Goal: Transaction & Acquisition: Subscribe to service/newsletter

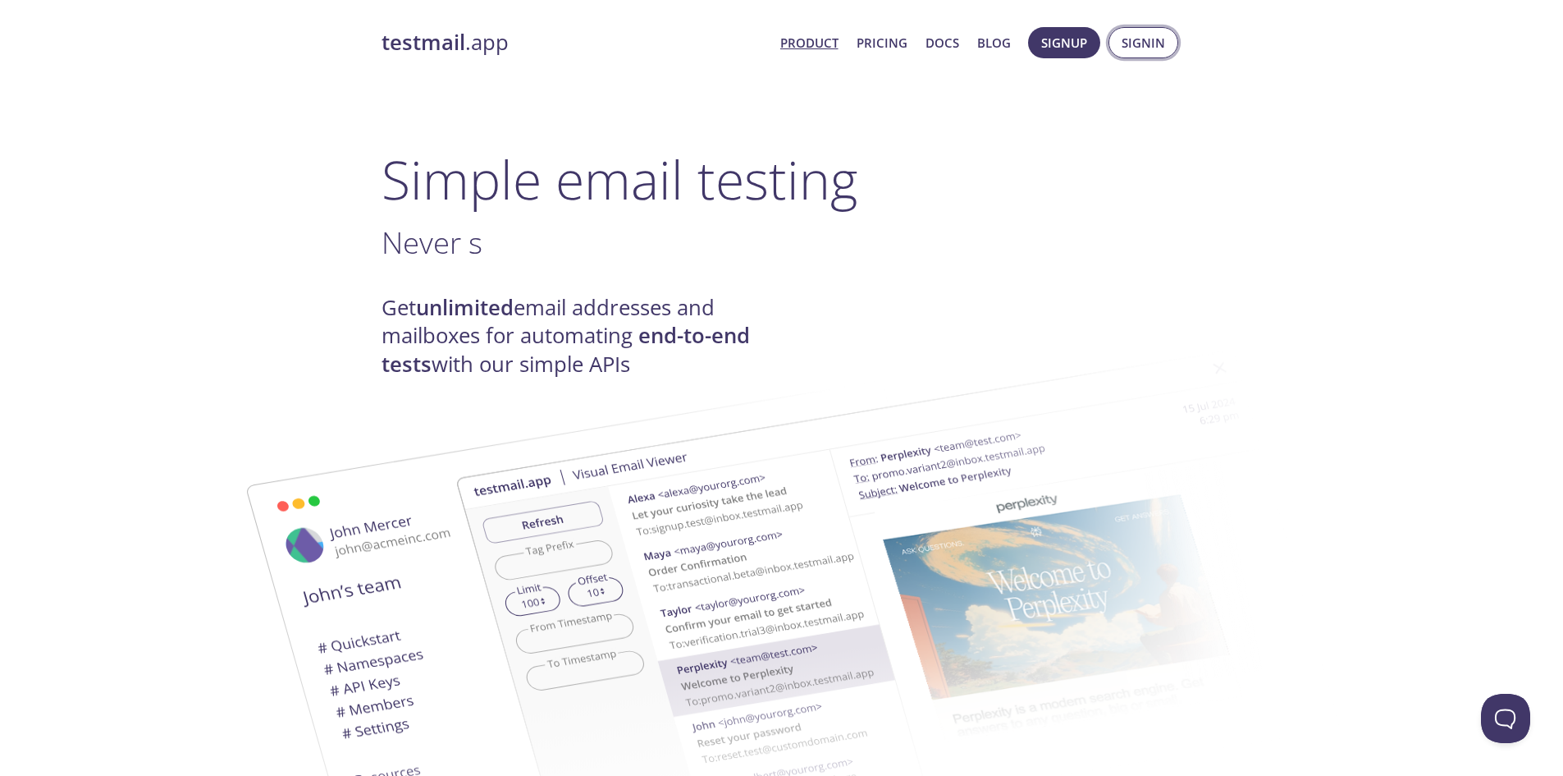
click at [1139, 47] on span "Signin" at bounding box center [1143, 42] width 43 height 21
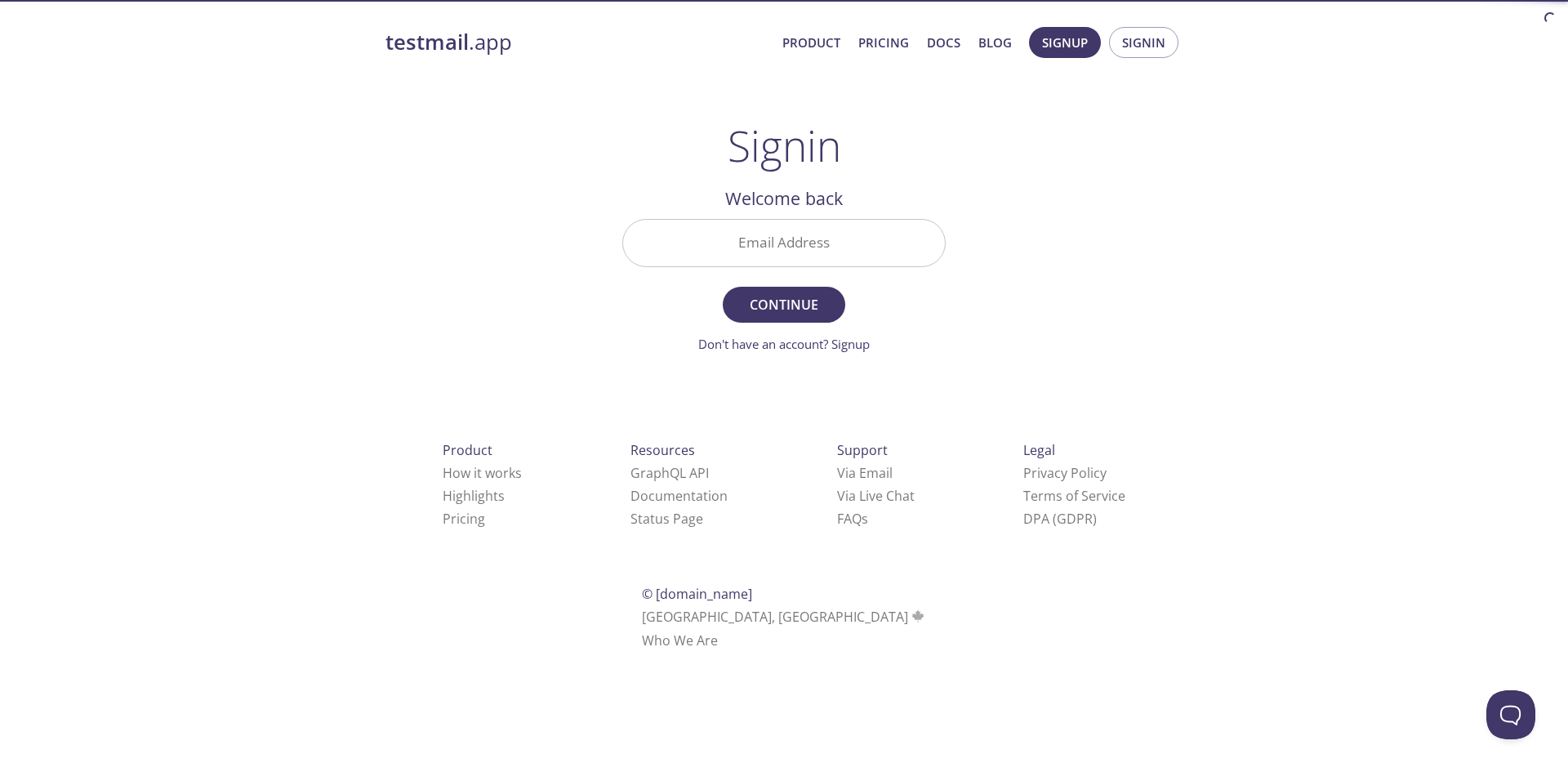
click at [868, 242] on input "Email Address" at bounding box center [783, 243] width 321 height 47
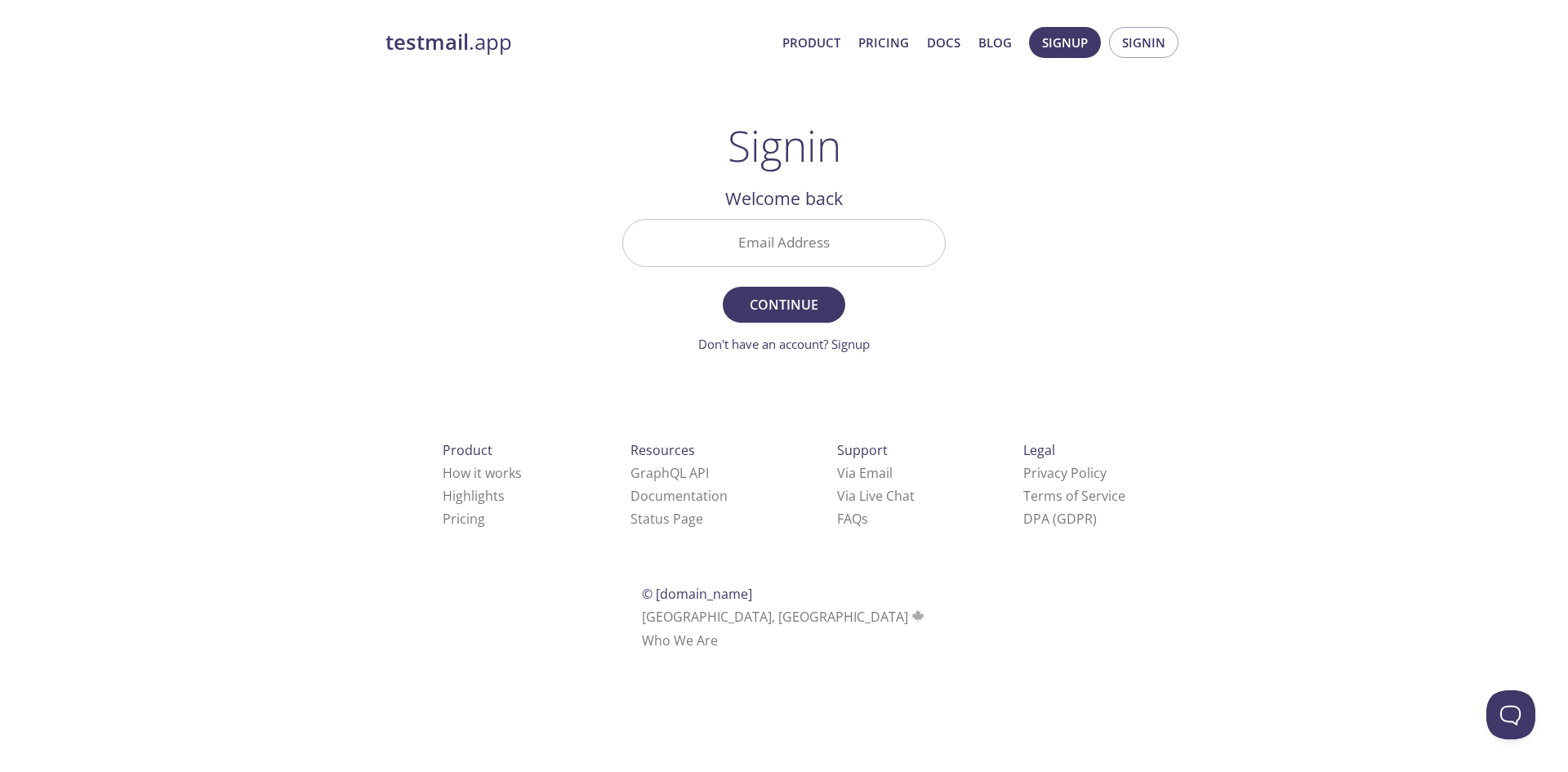
click at [1112, 253] on div "testmail .app Product Pricing Docs Blog Signup Signin Signin Welcome back Email…" at bounding box center [784, 356] width 836 height 680
click at [772, 247] on input "Email Address" at bounding box center [783, 243] width 321 height 47
click at [850, 242] on input "Email Address" at bounding box center [783, 243] width 321 height 47
paste input "[EMAIL_ADDRESS][DOMAIN_NAME]"
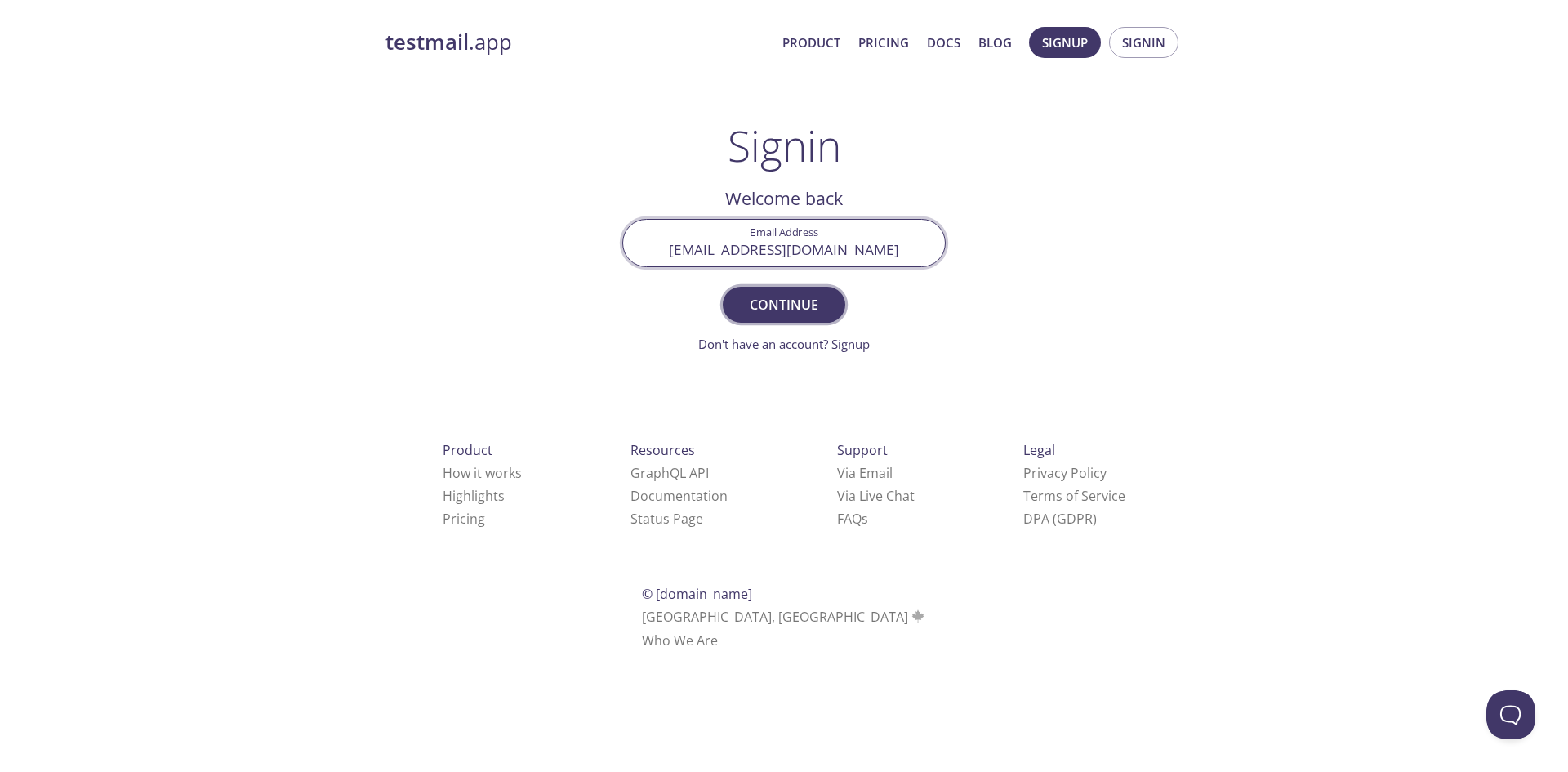
type input "[EMAIL_ADDRESS][DOMAIN_NAME]"
click at [822, 315] on span "Continue" at bounding box center [783, 304] width 87 height 23
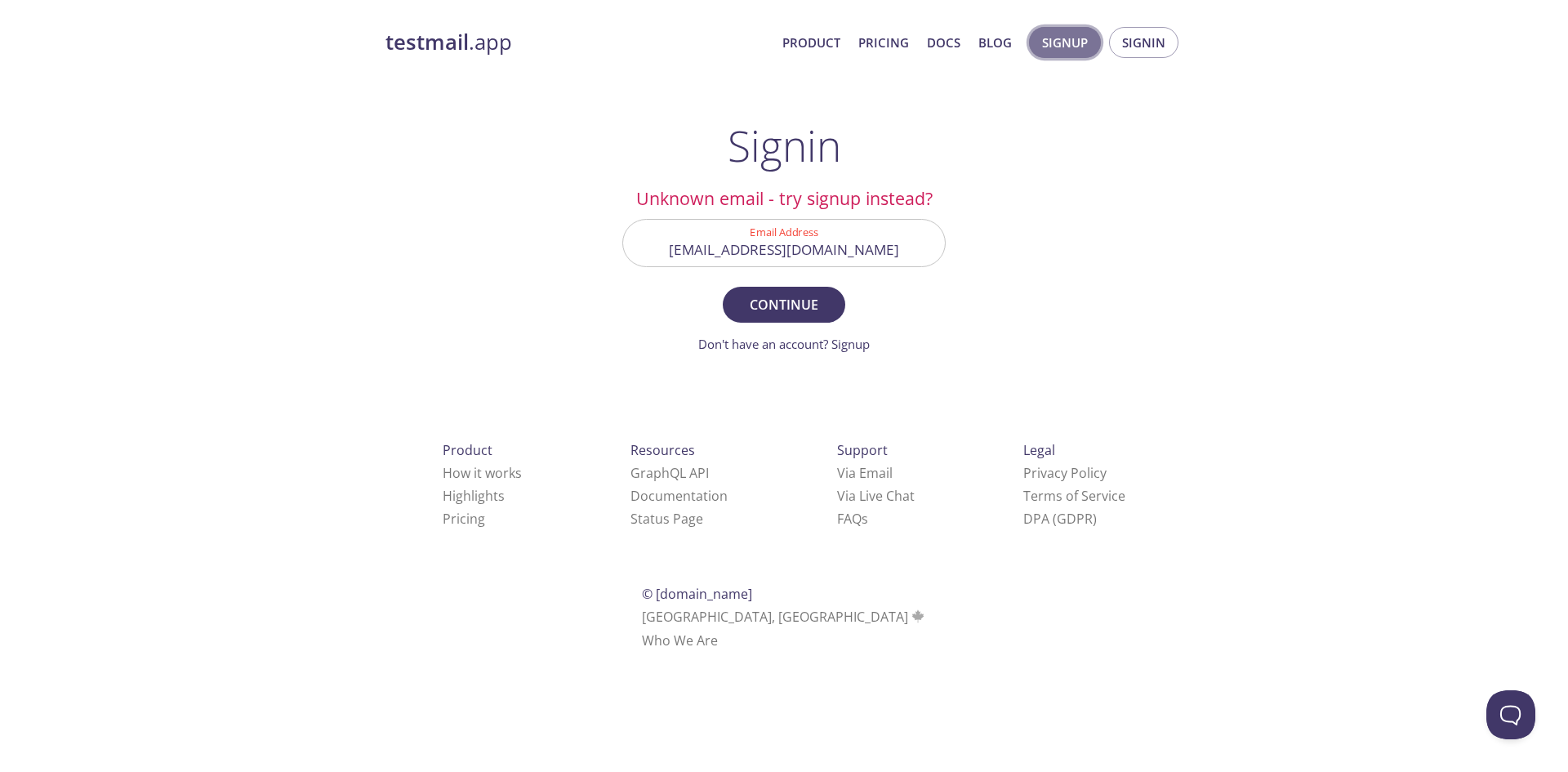
click at [1086, 48] on span "Signup" at bounding box center [1065, 42] width 46 height 21
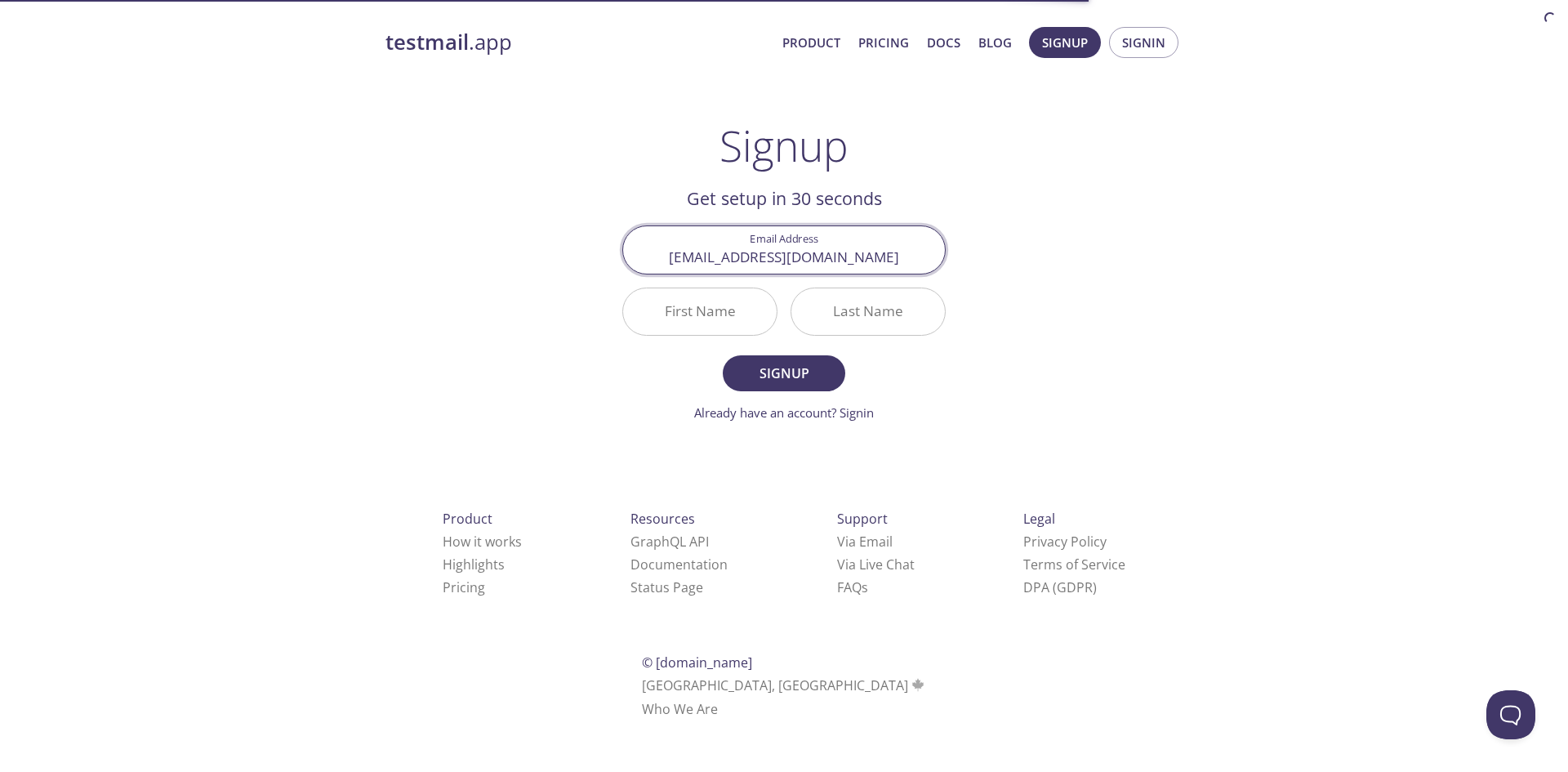
type input "[EMAIL_ADDRESS][DOMAIN_NAME]"
click at [724, 321] on input "First Name" at bounding box center [699, 311] width 153 height 47
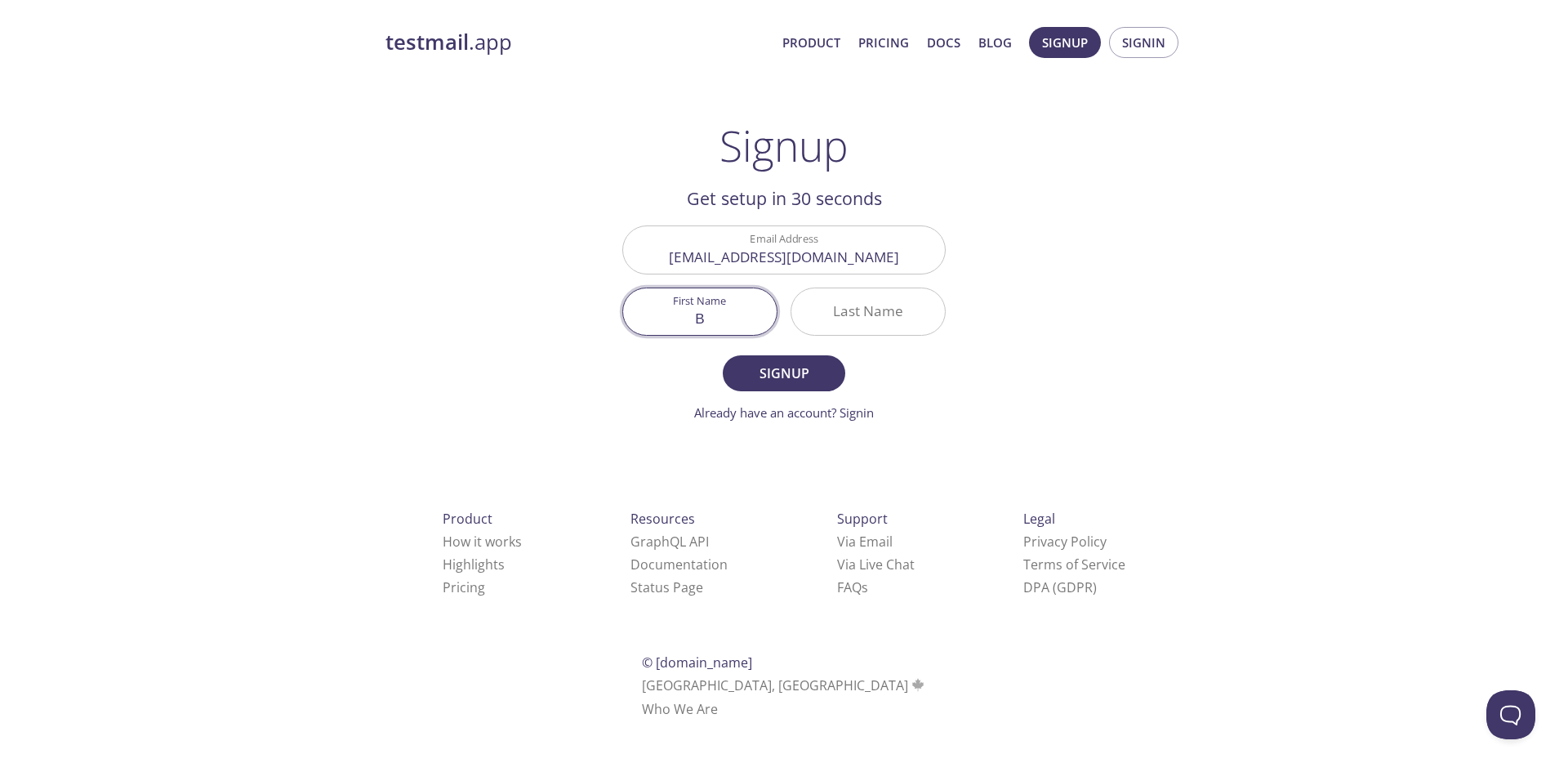
drag, startPoint x: 708, startPoint y: 321, endPoint x: 652, endPoint y: 329, distance: 56.6
click at [660, 329] on input "В" at bounding box center [699, 311] width 153 height 47
type input "Di"
click at [863, 325] on input "Last Name" at bounding box center [868, 311] width 153 height 47
type input "Dz"
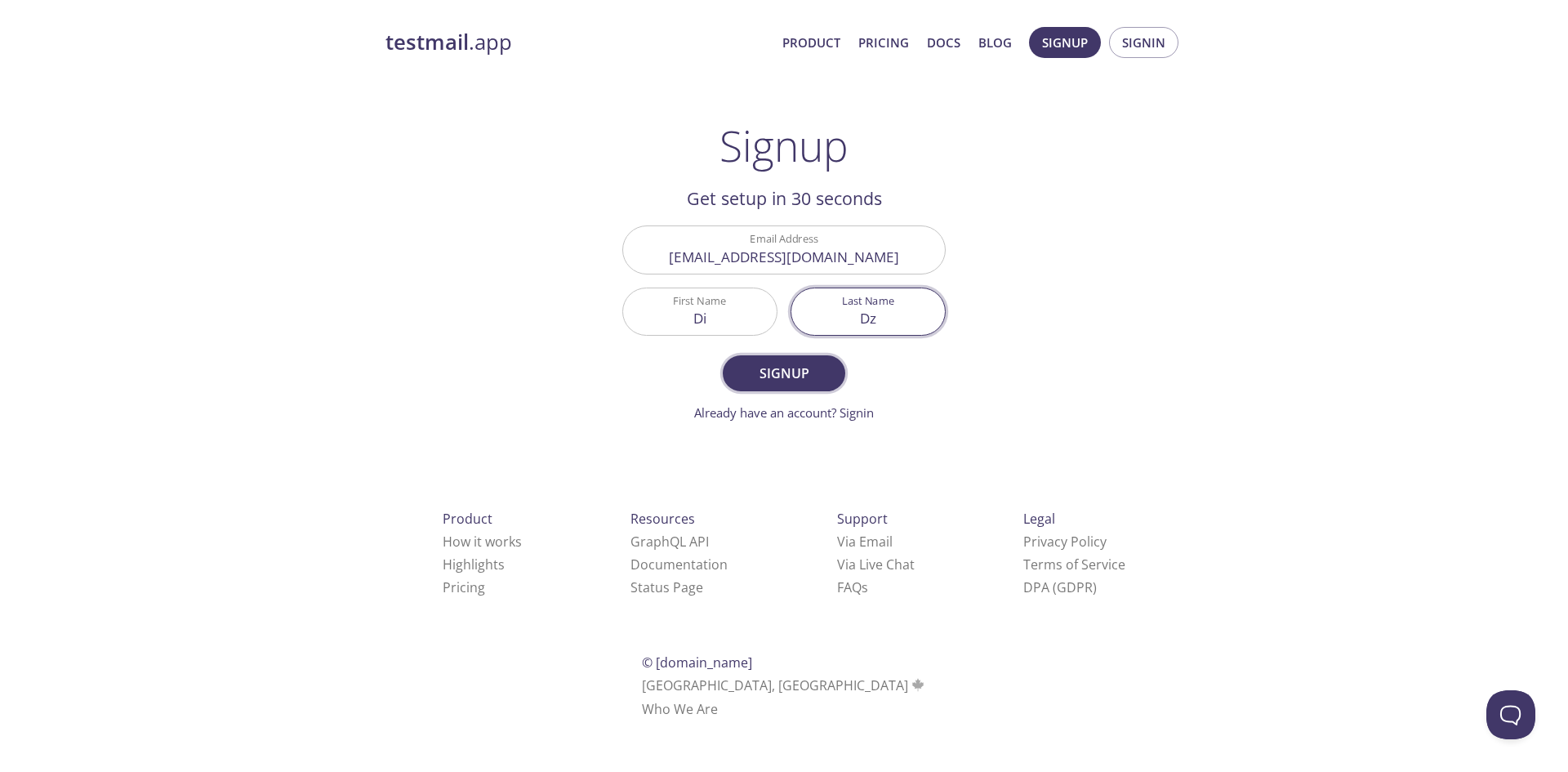
click at [808, 377] on span "Signup" at bounding box center [783, 373] width 87 height 23
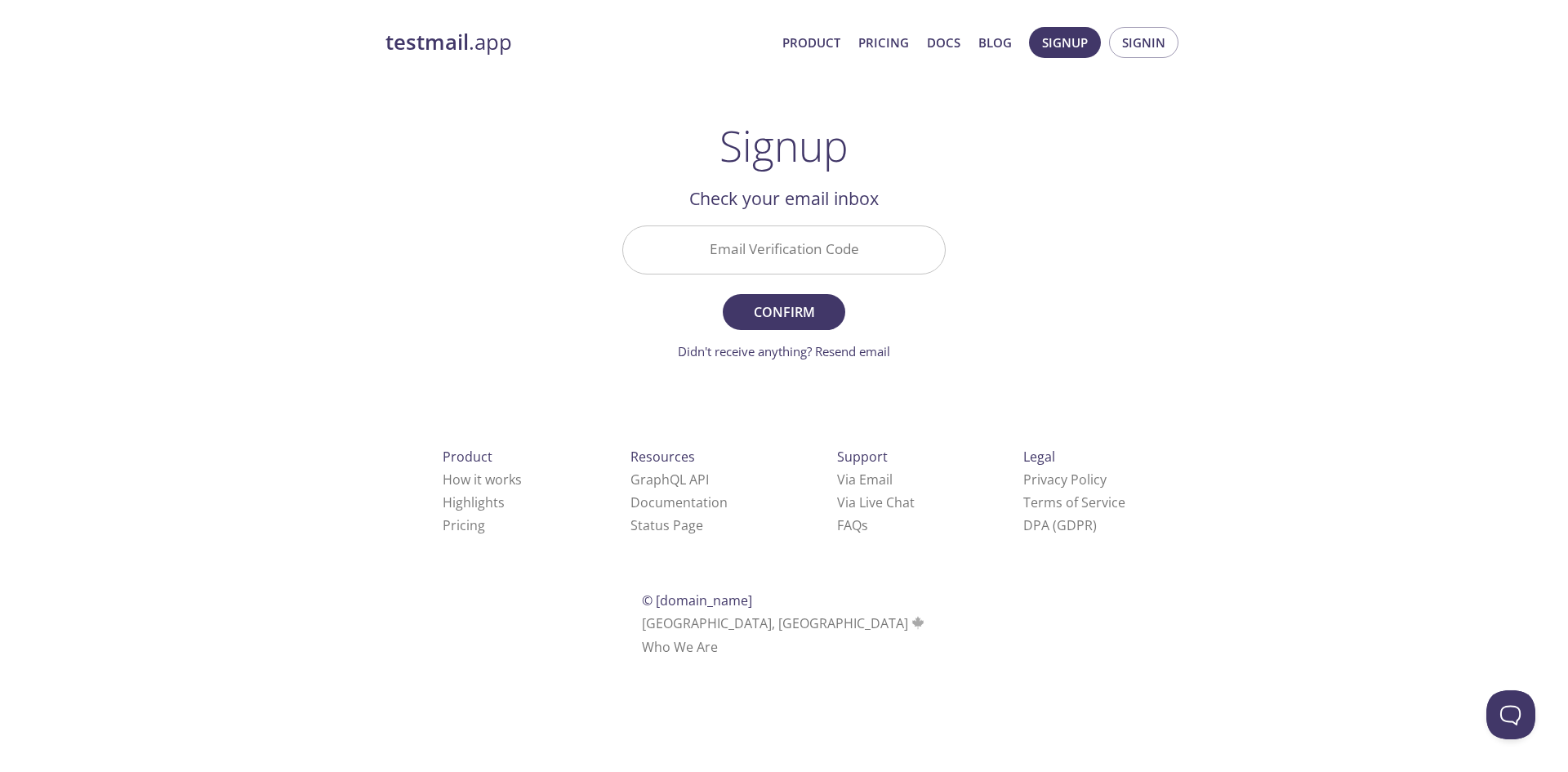
click at [877, 238] on input "Email Verification Code" at bounding box center [783, 249] width 321 height 47
paste input "BZ3NYBC"
type input "BZ3NYBC"
click at [813, 316] on span "Confirm" at bounding box center [783, 311] width 87 height 23
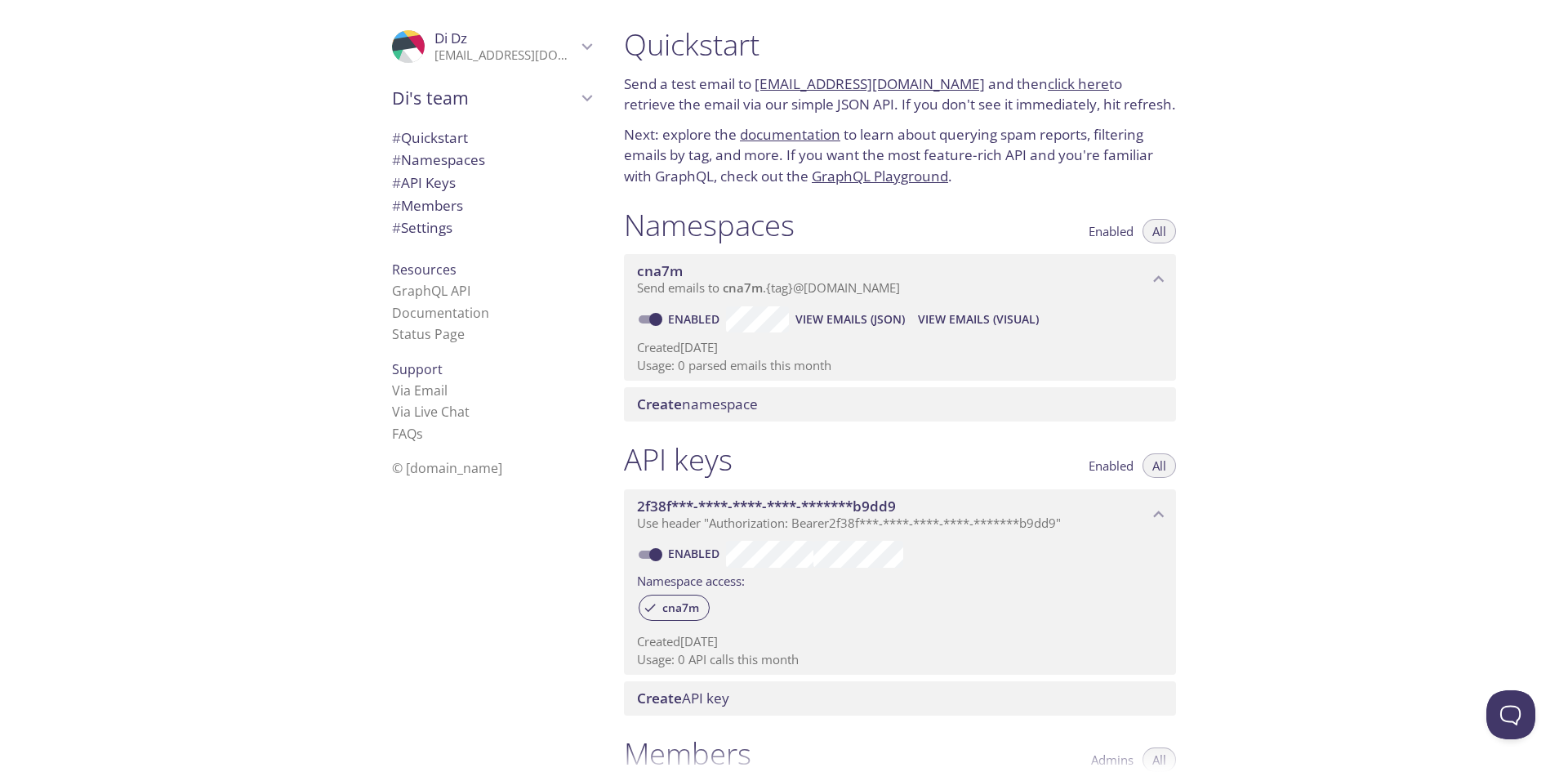
click at [1232, 455] on div "Quickstart Send a test email to [EMAIL_ADDRESS][DOMAIN_NAME] and then click her…" at bounding box center [1089, 386] width 957 height 772
